Goal: Communication & Community: Answer question/provide support

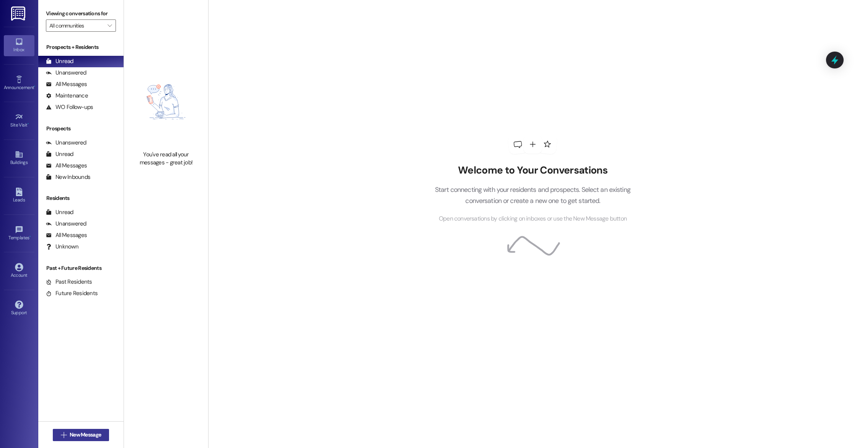
click at [70, 436] on span "New Message" at bounding box center [85, 435] width 31 height 8
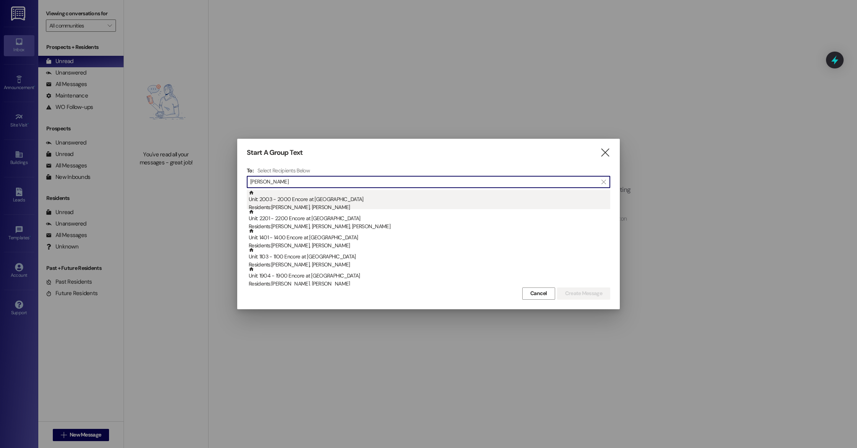
type input "[PERSON_NAME]"
click at [340, 200] on div "Unit: 2003 - 2000 Encore at [GEOGRAPHIC_DATA] Residents: [PERSON_NAME], [PERSON…" at bounding box center [429, 201] width 361 height 22
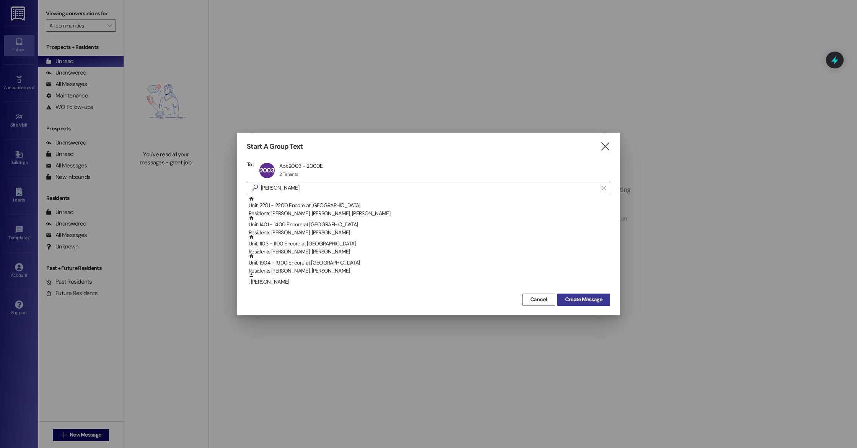
click at [585, 299] on span "Create Message" at bounding box center [583, 300] width 37 height 8
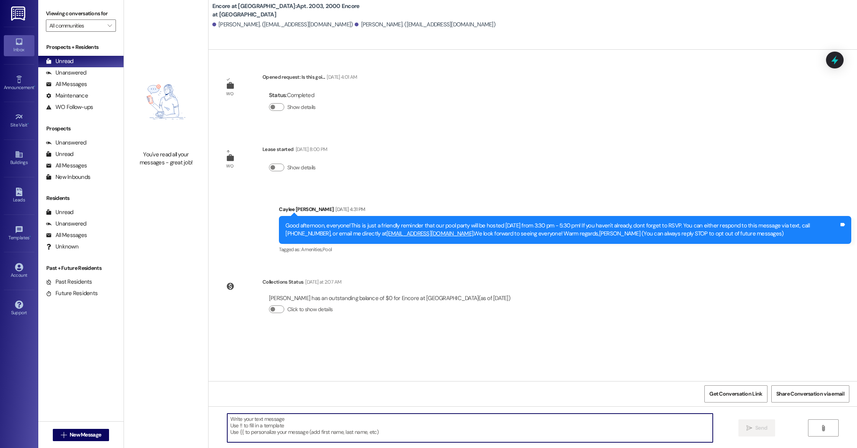
click at [404, 436] on textarea at bounding box center [469, 428] width 485 height 29
click at [293, 419] on textarea "Good afternoon! We have retreived your packages from the mailboxes, and they ar…" at bounding box center [469, 428] width 485 height 29
click at [464, 416] on textarea "Good afternoon! We have retrieved your packages from the mailboxes, and they ar…" at bounding box center [469, 428] width 485 height 29
type textarea "Good afternoon! We have retrieved your packages from the mailboxes, and they ar…"
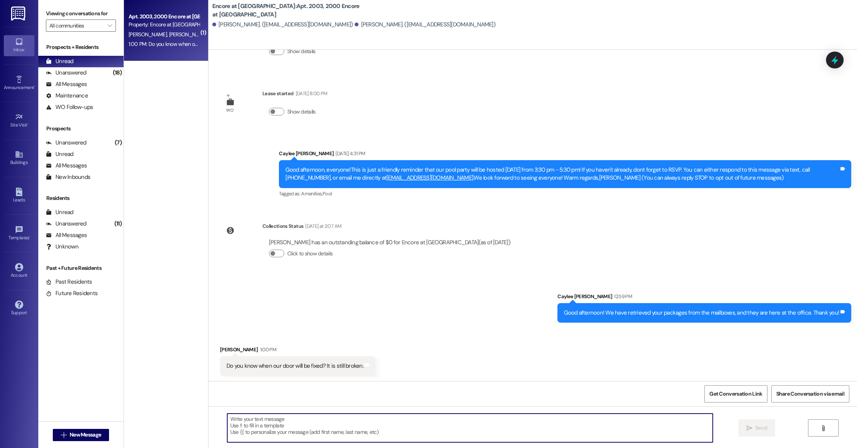
scroll to position [57, 0]
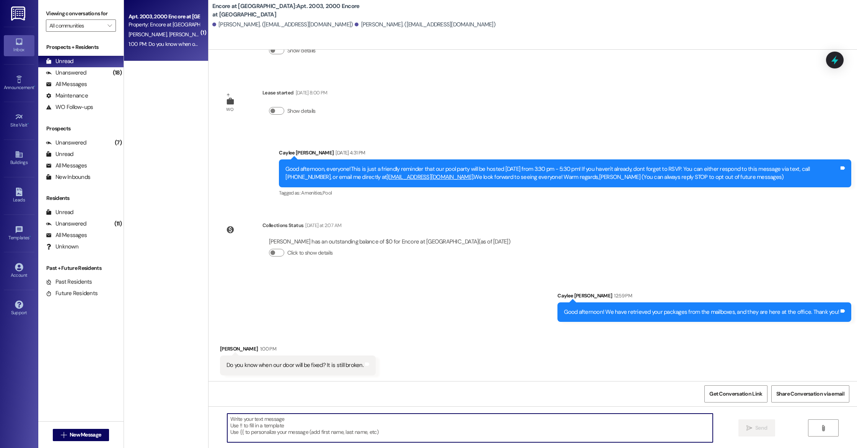
click at [268, 416] on textarea at bounding box center [469, 428] width 485 height 29
type textarea "We have informed the postal office, and they will be fixing the issue. ☺️"
click at [764, 428] on span "Send" at bounding box center [761, 428] width 12 height 8
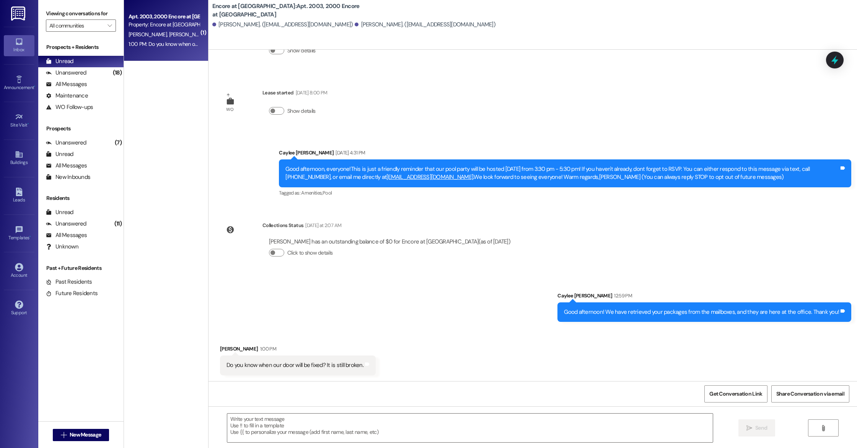
scroll to position [110, 0]
